Goal: Check status: Check status

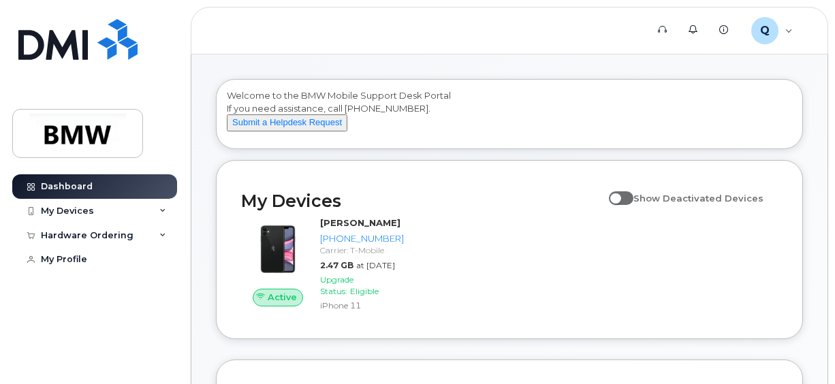
scroll to position [68, 0]
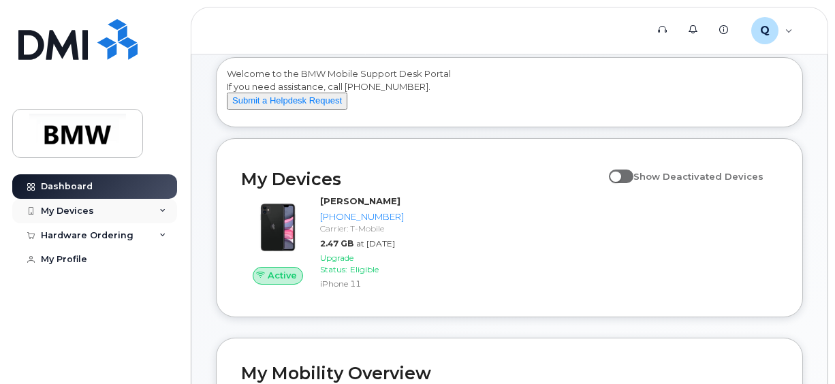
click at [78, 209] on div "My Devices" at bounding box center [67, 211] width 53 height 11
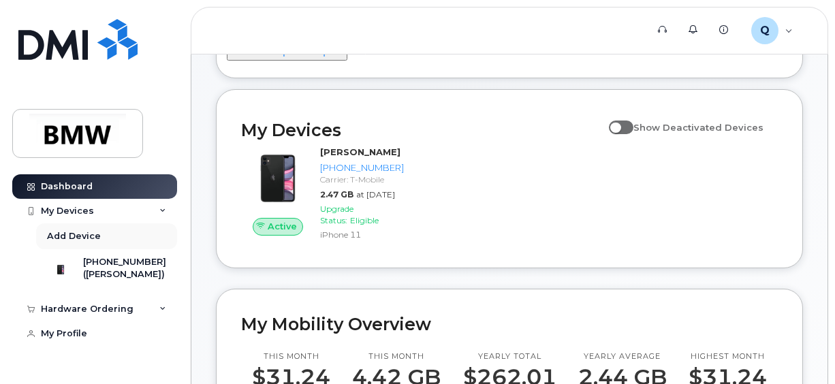
scroll to position [136, 0]
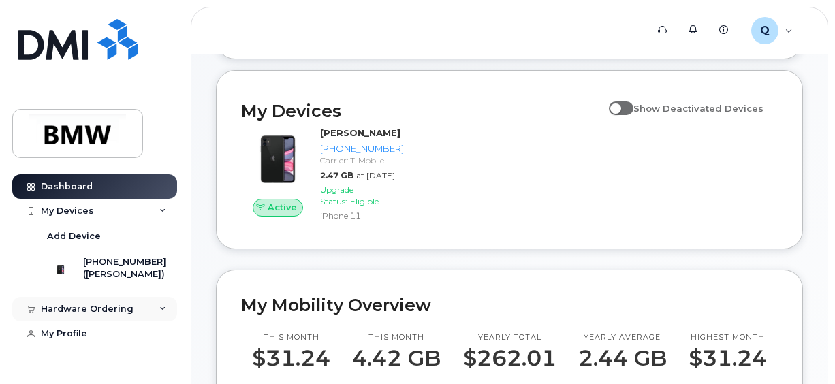
click at [137, 313] on div "Hardware Ordering" at bounding box center [94, 309] width 165 height 25
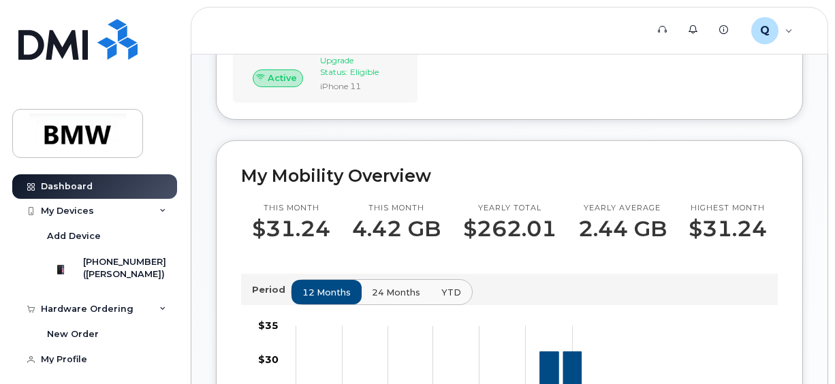
scroll to position [68, 0]
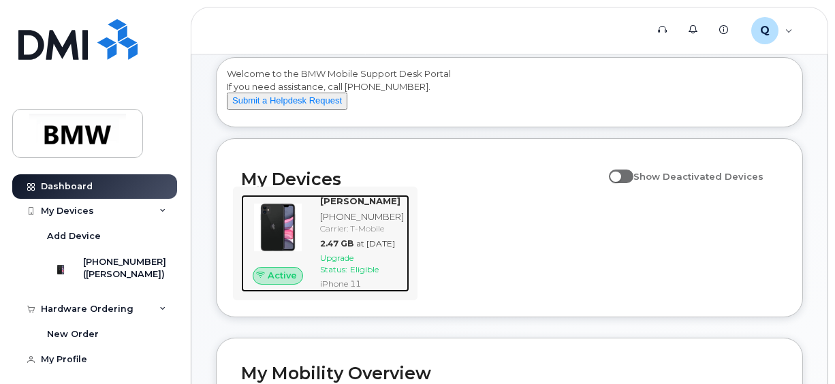
click at [367, 208] on div "[PERSON_NAME]" at bounding box center [362, 201] width 84 height 13
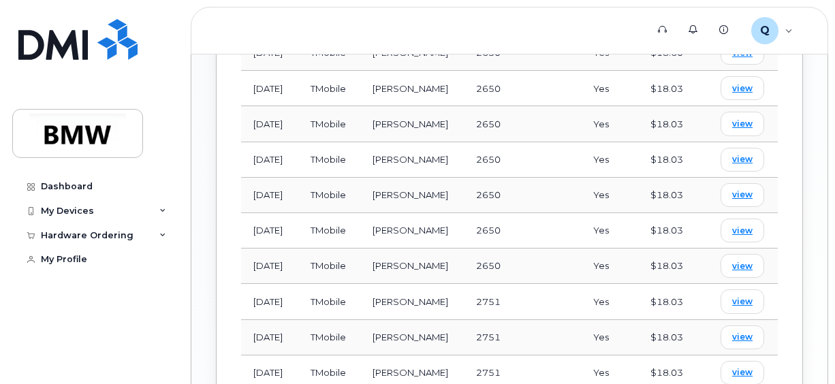
scroll to position [749, 0]
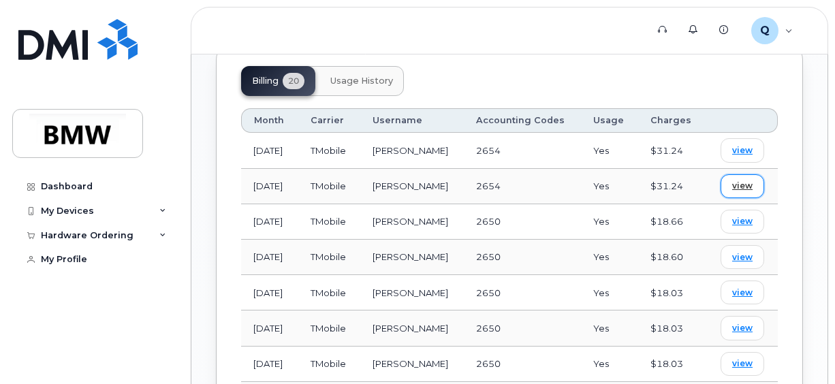
click at [744, 180] on span "view" at bounding box center [742, 186] width 20 height 12
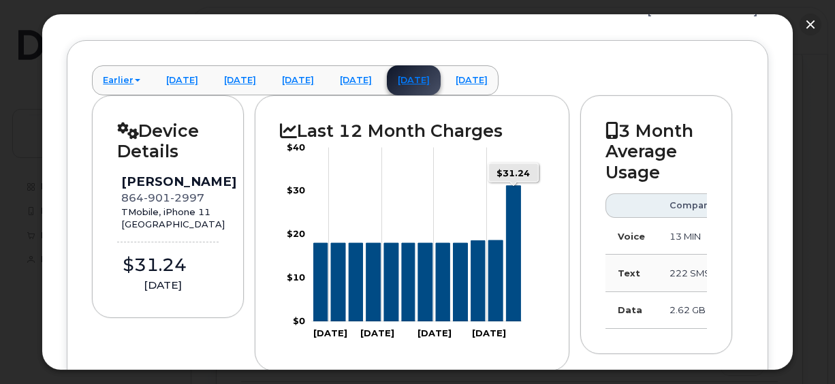
scroll to position [48, 0]
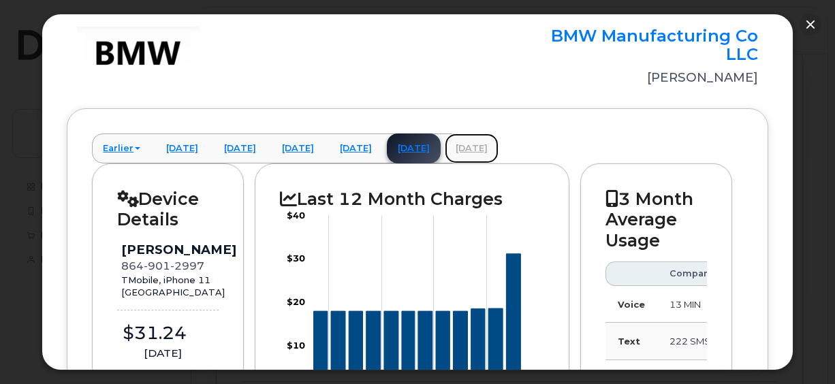
click at [499, 142] on link "[DATE]" at bounding box center [472, 149] width 54 height 30
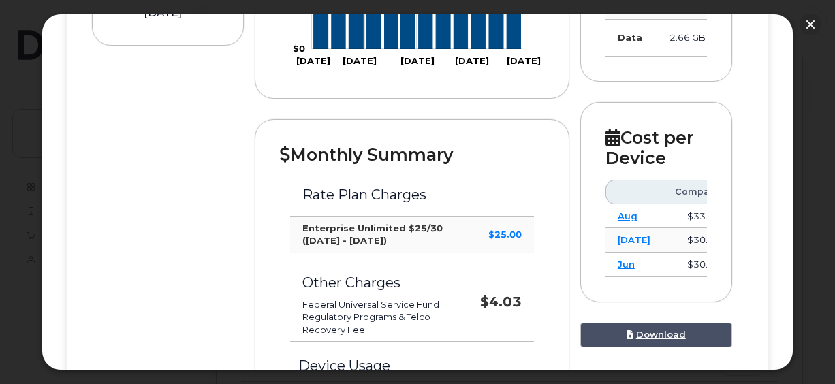
scroll to position [456, 0]
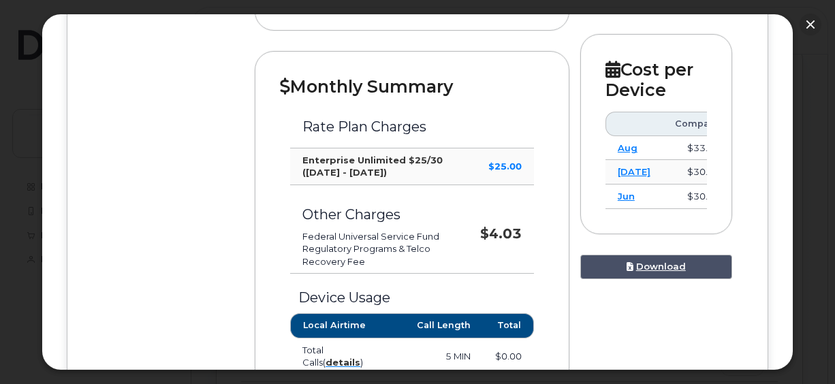
click at [500, 226] on strong "$4.03" at bounding box center [501, 234] width 42 height 16
click at [362, 233] on li "Federal Universal Service Fund" at bounding box center [379, 236] width 153 height 13
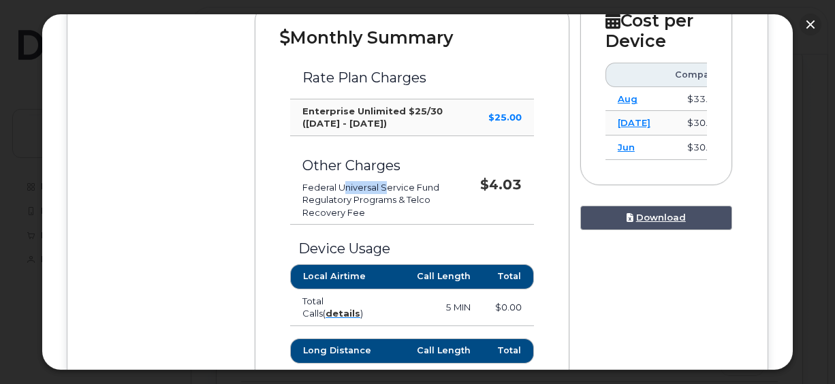
scroll to position [525, 0]
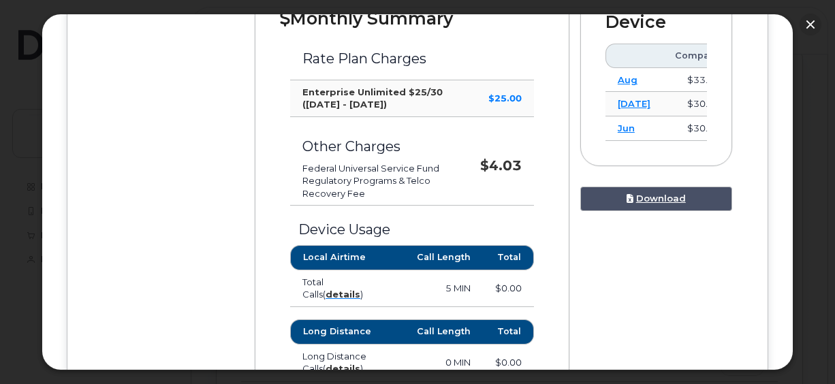
click at [501, 162] on strong "$4.03" at bounding box center [501, 165] width 42 height 16
drag, startPoint x: 501, startPoint y: 162, endPoint x: 734, endPoint y: 93, distance: 243.1
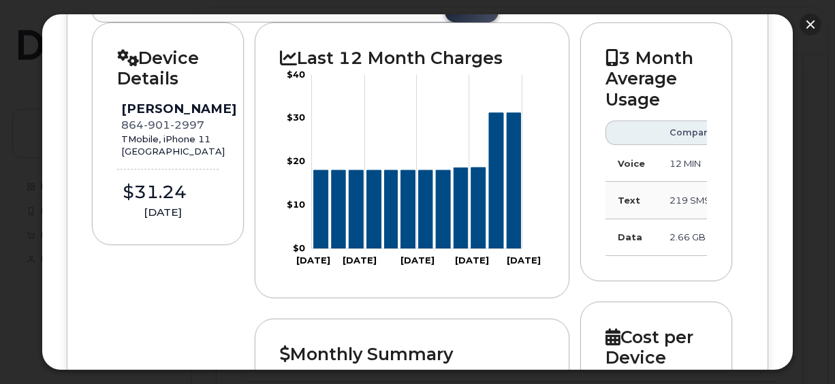
scroll to position [116, 0]
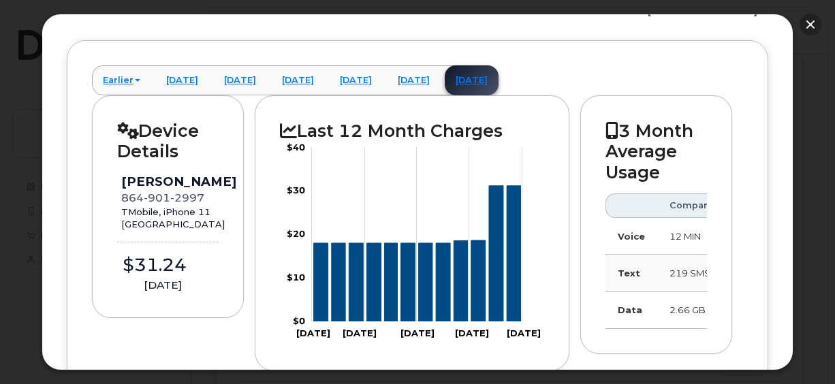
click at [818, 29] on button "button" at bounding box center [811, 25] width 22 height 22
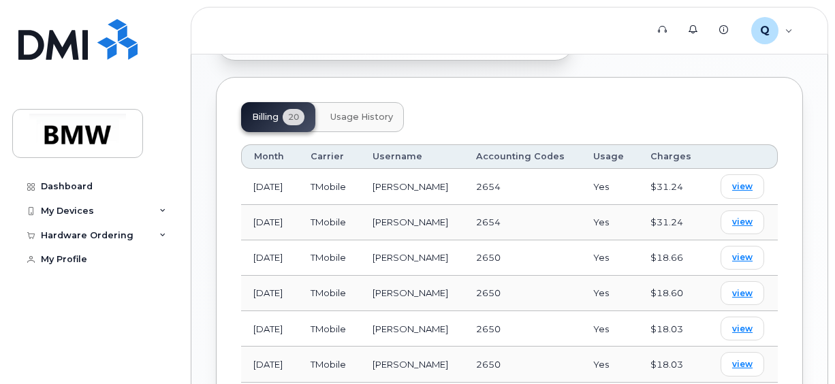
scroll to position [749, 0]
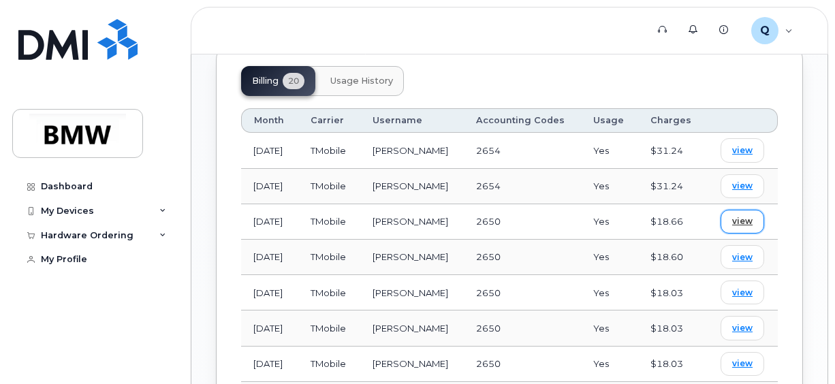
click at [745, 215] on span "view" at bounding box center [742, 221] width 20 height 12
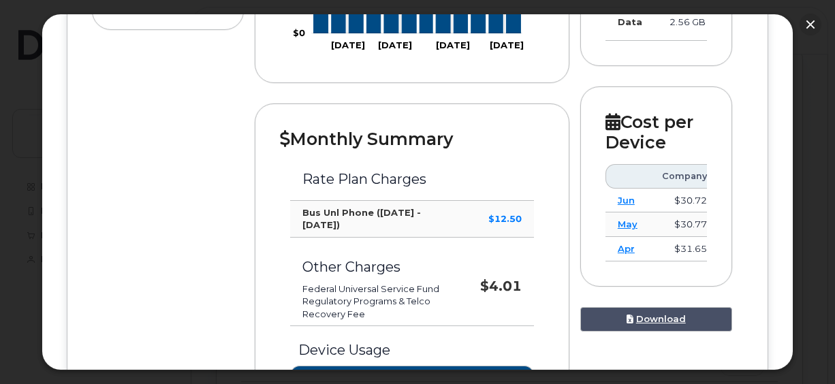
scroll to position [545, 0]
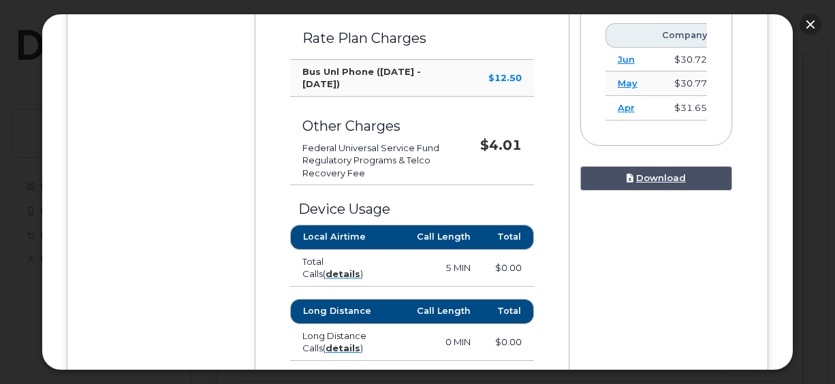
click at [814, 25] on button "button" at bounding box center [811, 25] width 22 height 22
